Goal: Information Seeking & Learning: Learn about a topic

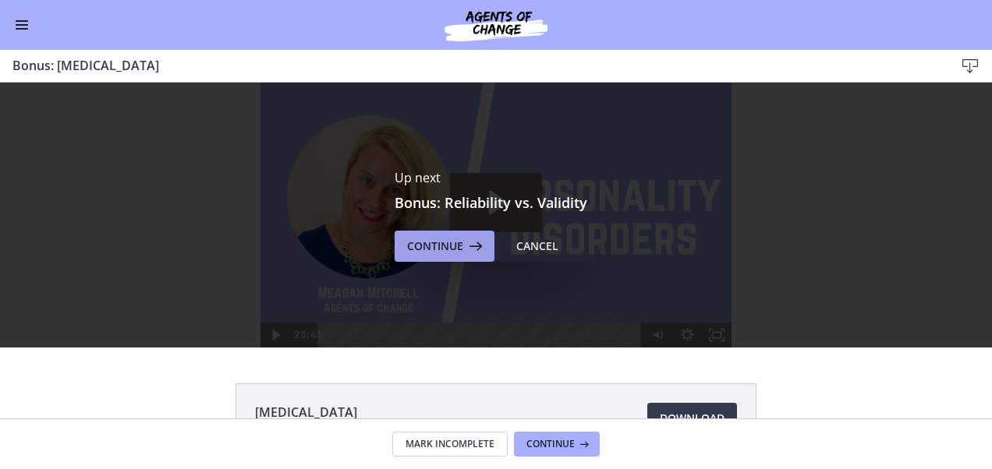
click at [440, 260] on button "Continue" at bounding box center [445, 246] width 100 height 31
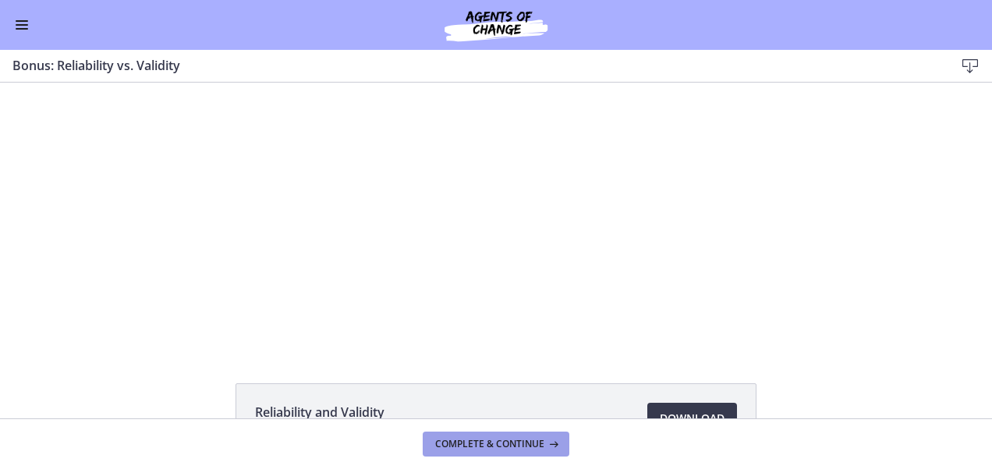
click at [460, 443] on span "Complete & continue" at bounding box center [489, 444] width 109 height 12
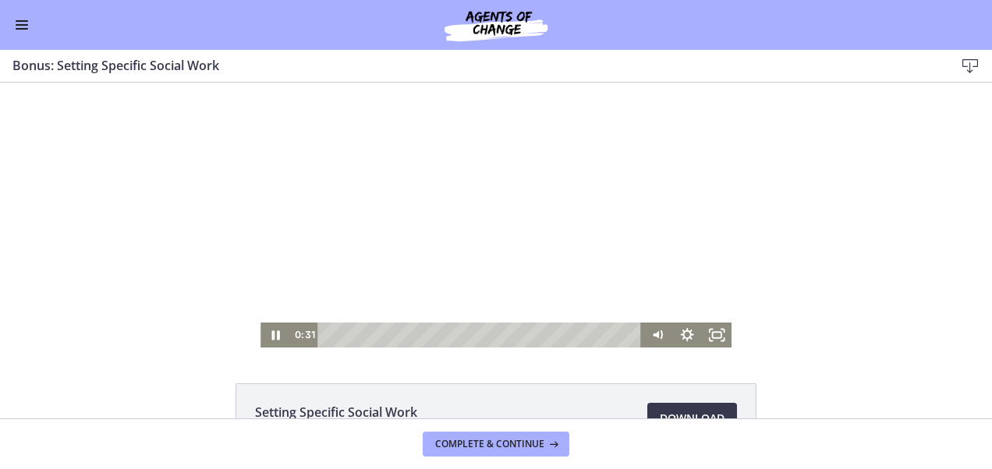
click at [418, 253] on div at bounding box center [495, 215] width 471 height 265
